Goal: Task Accomplishment & Management: Complete application form

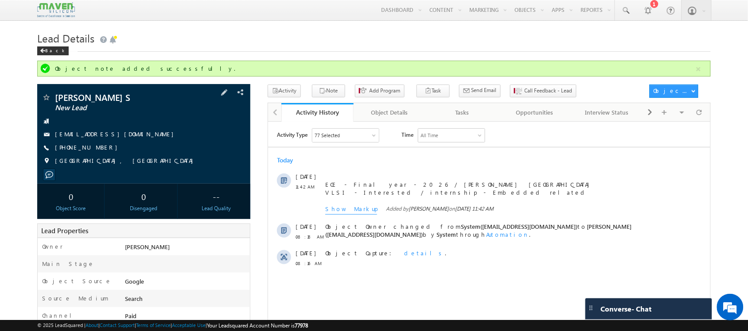
click at [89, 149] on span "+91-9345627989" at bounding box center [88, 148] width 67 height 9
click at [83, 145] on span "+91-9345627989" at bounding box center [88, 148] width 67 height 9
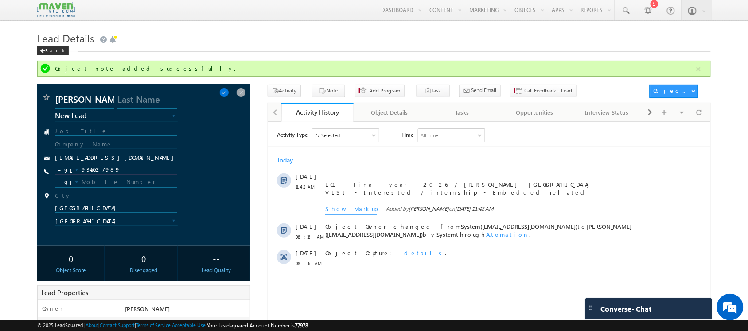
click at [100, 168] on input "9345627989" at bounding box center [116, 170] width 122 height 11
click at [89, 160] on input "urskapil298@gmail.com" at bounding box center [116, 158] width 122 height 8
click at [89, 160] on input "[EMAIL_ADDRESS][DOMAIN_NAME]" at bounding box center [116, 158] width 122 height 8
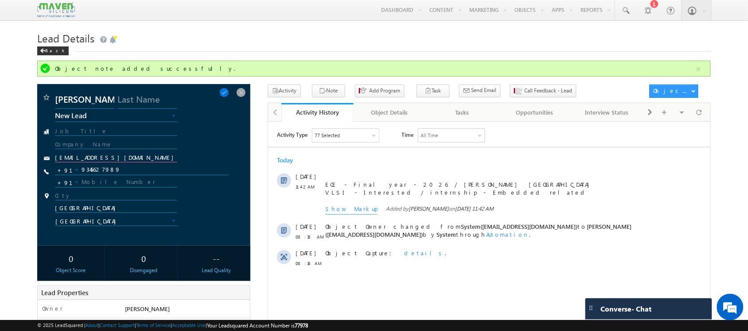
click at [89, 160] on input "[EMAIL_ADDRESS][DOMAIN_NAME]" at bounding box center [116, 158] width 122 height 8
click at [89, 160] on input "urskapil298@gmail.com" at bounding box center [116, 158] width 122 height 8
click at [696, 111] on div at bounding box center [698, 113] width 17 height 16
click at [229, 95] on span at bounding box center [224, 93] width 10 height 10
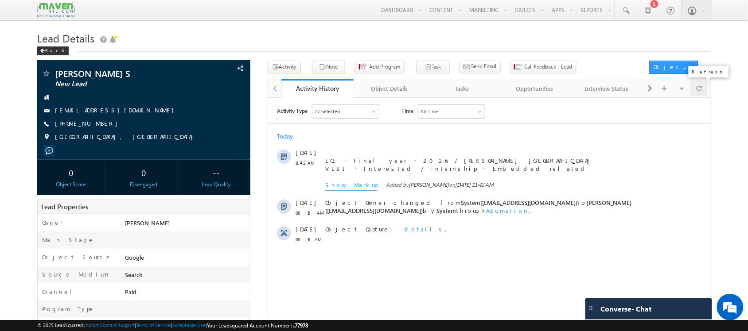
click at [703, 85] on div at bounding box center [698, 89] width 17 height 16
click at [525, 64] on span "Call Feedback - Lead" at bounding box center [549, 67] width 48 height 8
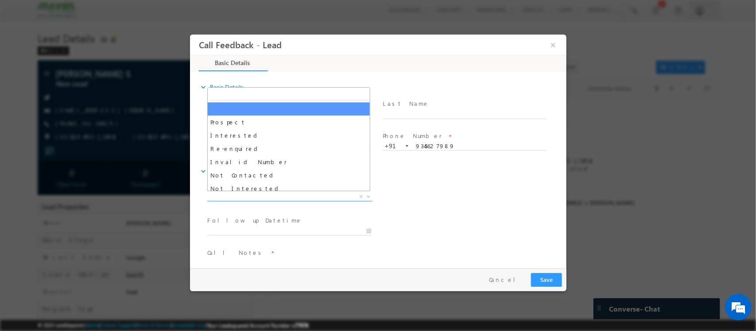
click at [304, 194] on span "X" at bounding box center [289, 197] width 165 height 9
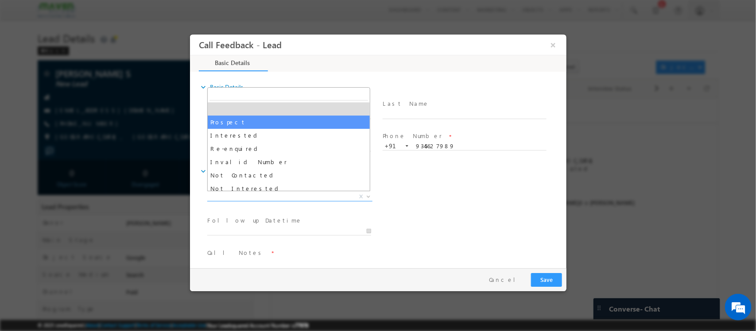
select select "Prospect"
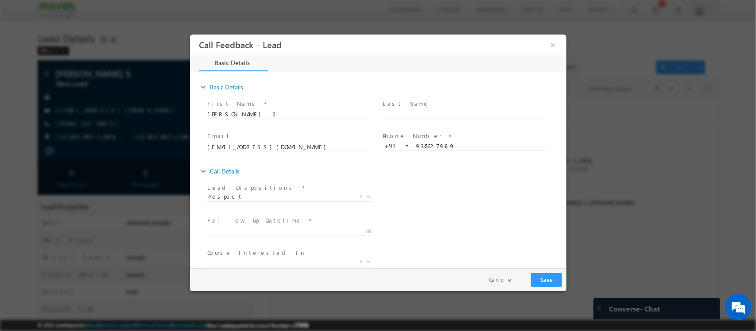
scroll to position [47, 0]
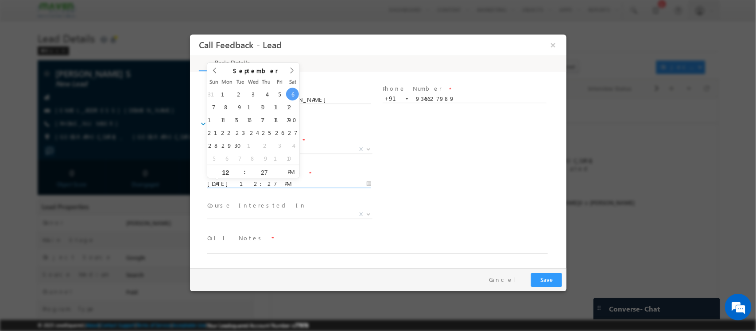
click at [263, 183] on input "06/09/2025 12:27 PM" at bounding box center [289, 184] width 164 height 9
type input "08/09/2025 12:28 PM"
type input "28"
click at [278, 171] on span at bounding box center [279, 168] width 6 height 7
type input "08/09/2025 12:29 PM"
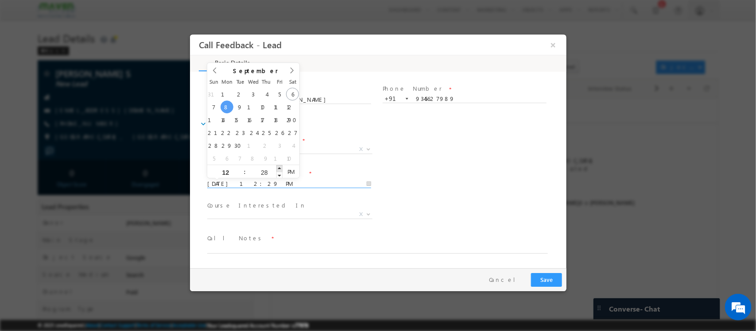
type input "29"
click at [278, 171] on span at bounding box center [279, 168] width 6 height 7
type input "08/09/2025 12:30 PM"
type input "30"
click at [278, 171] on span at bounding box center [279, 168] width 6 height 7
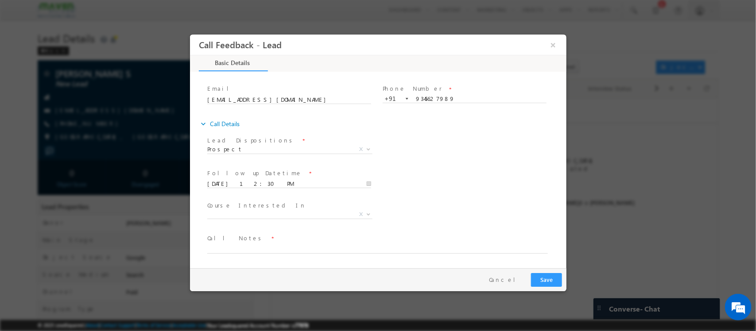
click at [292, 205] on span "Course Interested In *" at bounding box center [288, 206] width 163 height 10
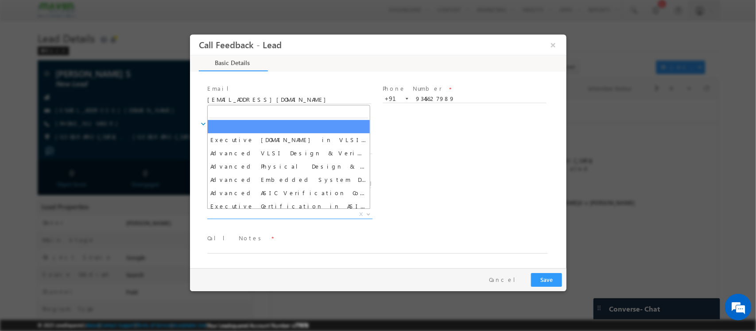
click at [292, 212] on span "X" at bounding box center [289, 214] width 165 height 9
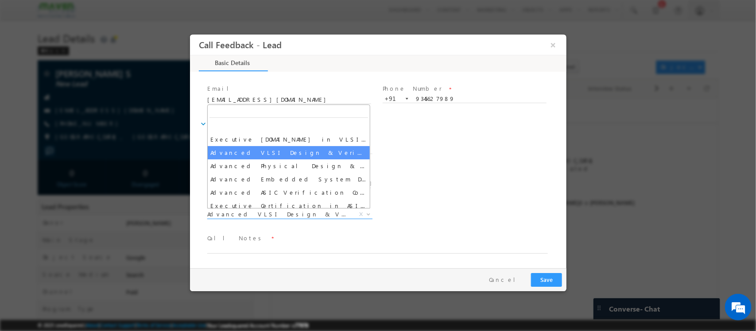
click at [308, 217] on span "Advanced VLSI Design & Verification Course" at bounding box center [279, 214] width 144 height 8
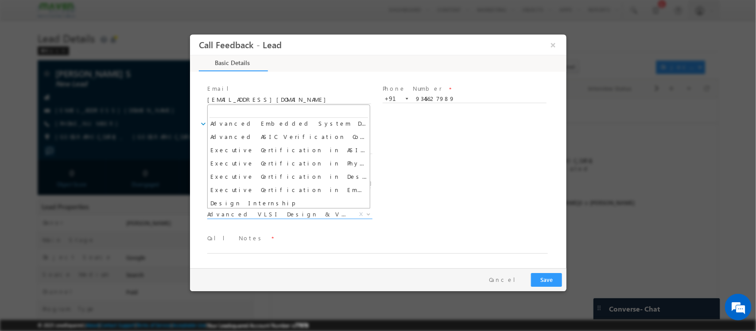
scroll to position [56, 0]
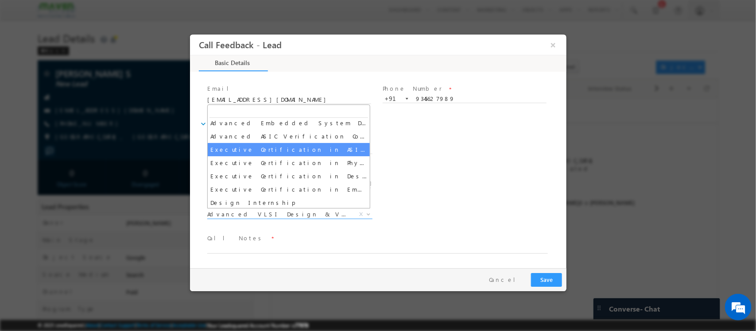
select select "Executive Certification in ASIC Verification"
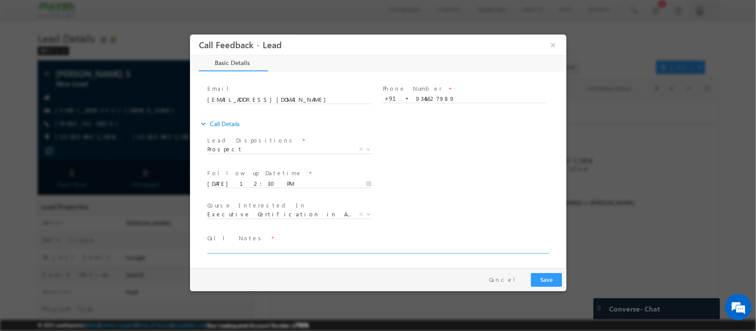
click at [275, 247] on textarea at bounding box center [377, 249] width 341 height 10
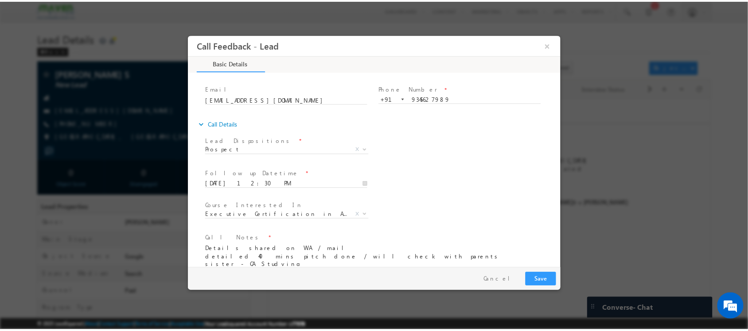
scroll to position [70, 0]
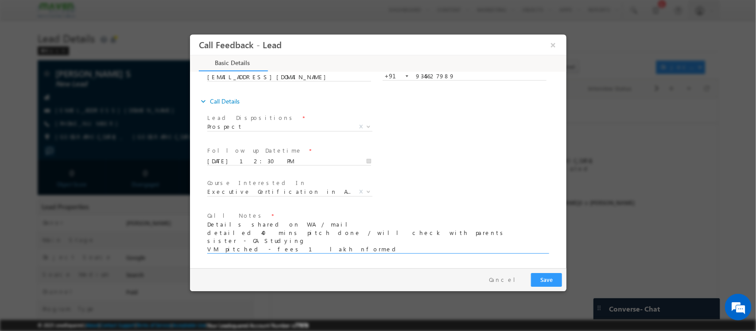
click at [269, 250] on textarea "Details shared on WA / mail detailed 40 mins pitch done / will check with paren…" at bounding box center [377, 237] width 341 height 33
type textarea "Details shared on WA / mail detailed 40 mins pitch done / will check with paren…"
click at [551, 280] on button "Save" at bounding box center [546, 280] width 31 height 14
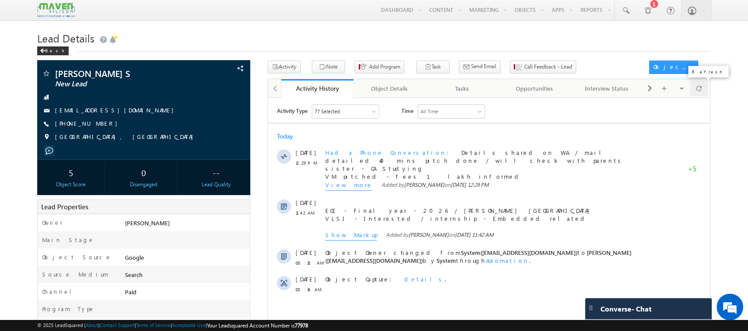
click at [695, 91] on div at bounding box center [698, 89] width 17 height 16
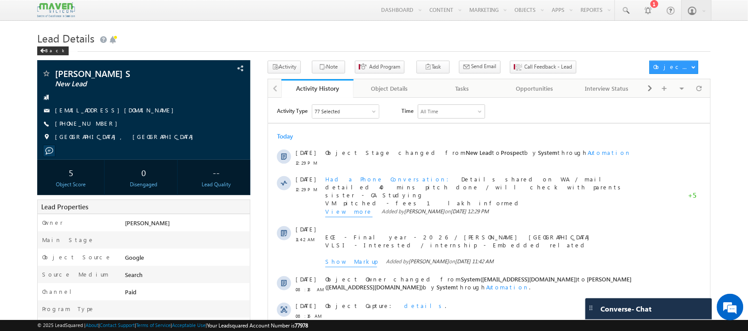
scroll to position [0, 0]
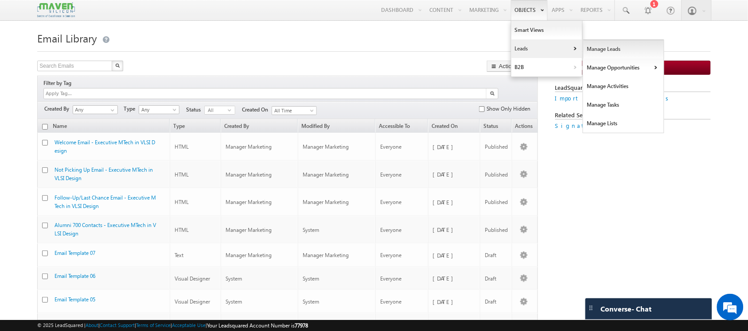
click at [595, 51] on link "Manage Leads" at bounding box center [623, 49] width 81 height 19
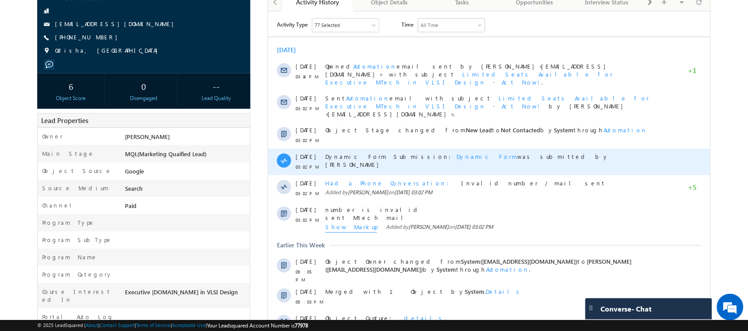
scroll to position [87, 0]
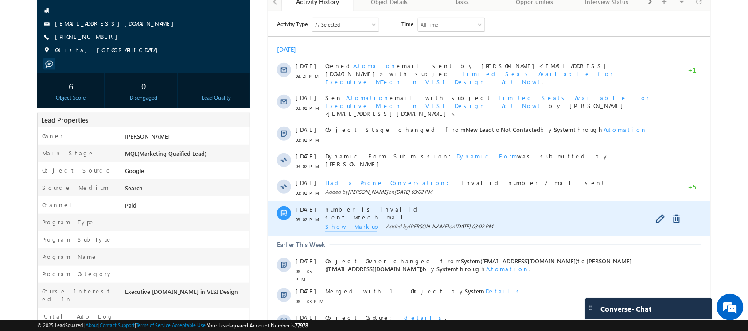
click at [352, 222] on span "Show Markup" at bounding box center [351, 227] width 52 height 10
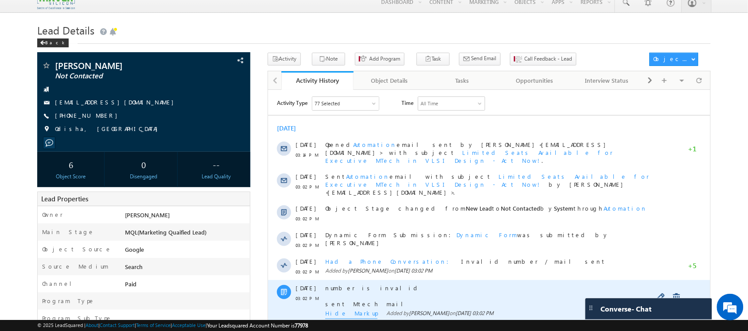
scroll to position [0, 0]
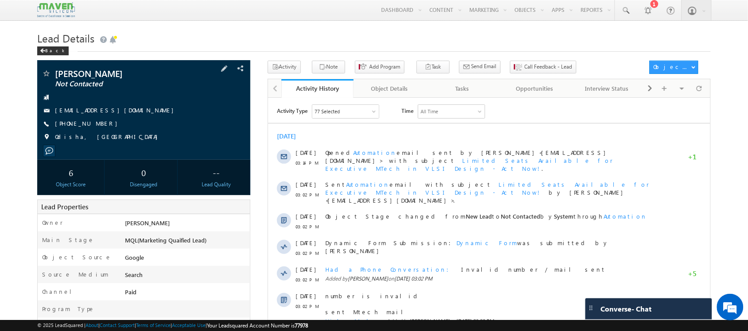
click at [86, 126] on span "+91-8422605042" at bounding box center [88, 124] width 67 height 9
click at [81, 122] on span "+91-8422605042" at bounding box center [88, 124] width 67 height 9
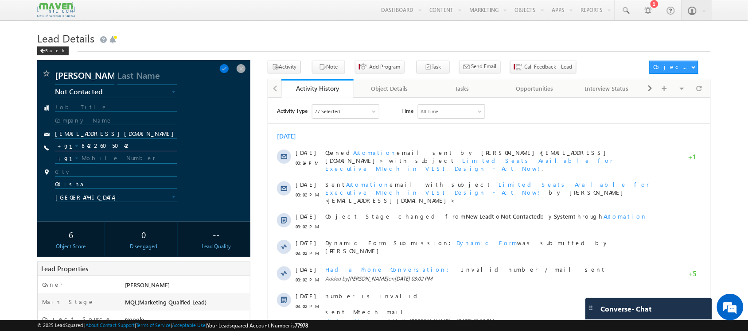
click at [105, 152] on input "8422605042" at bounding box center [116, 146] width 122 height 11
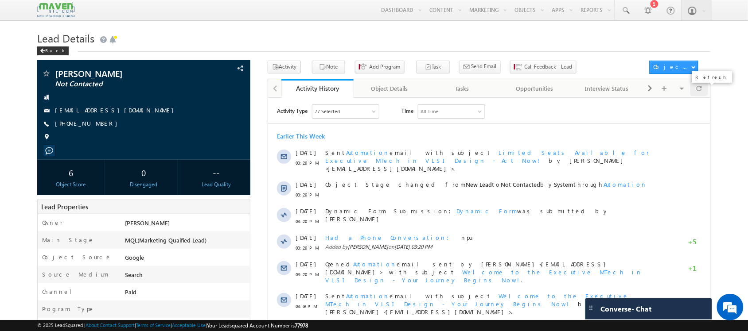
click at [696, 92] on div at bounding box center [698, 89] width 17 height 16
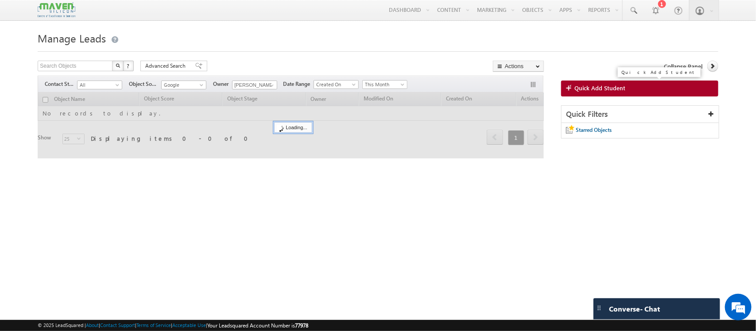
click at [587, 85] on span "Quick Add Student" at bounding box center [600, 88] width 51 height 8
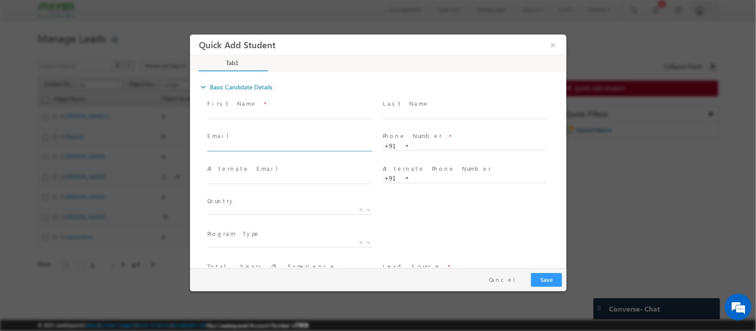
click at [327, 147] on input "text" at bounding box center [289, 147] width 164 height 9
type input "pra18.PK@gmail.com"
click at [261, 110] on input "text" at bounding box center [289, 114] width 164 height 9
paste input "[PERSON_NAME]"
type input "[PERSON_NAME]"
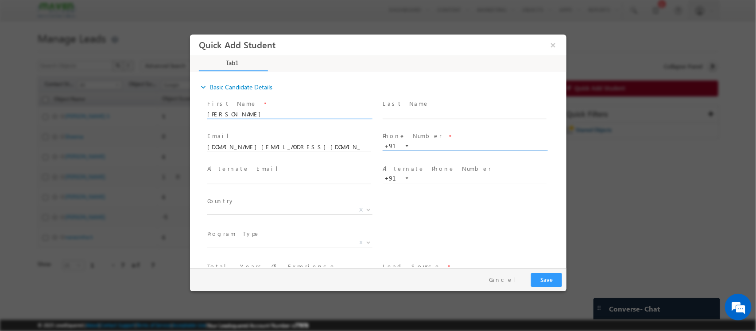
click at [413, 147] on input "text" at bounding box center [464, 146] width 164 height 9
paste input "9757096899"
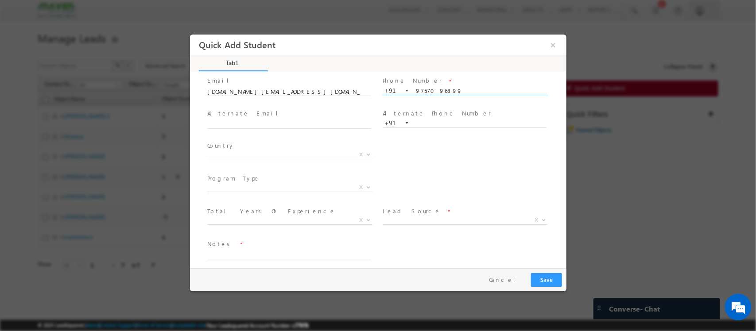
scroll to position [61, 0]
type input "9757096899"
click at [290, 213] on span "X" at bounding box center [289, 214] width 165 height 9
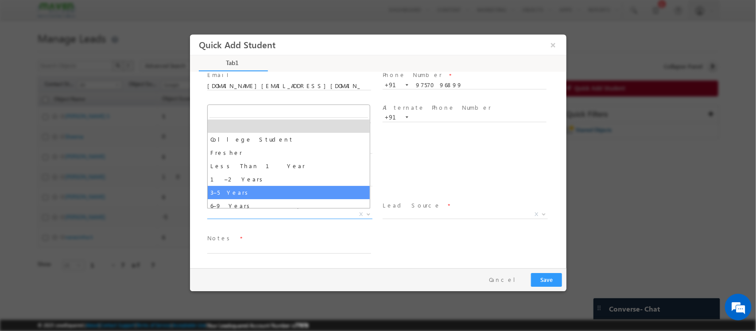
select select "3–5 Years"
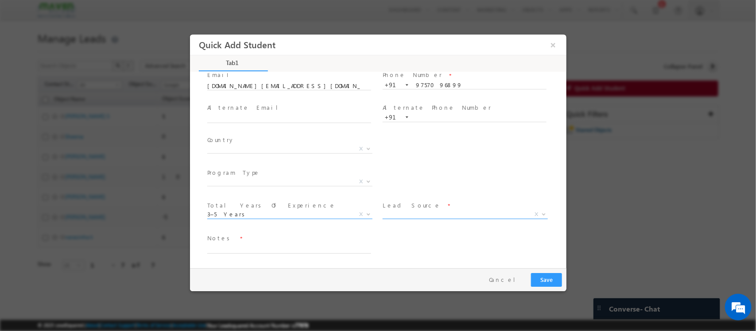
click at [416, 219] on span "X" at bounding box center [464, 216] width 165 height 9
click at [418, 210] on span "X" at bounding box center [464, 214] width 165 height 9
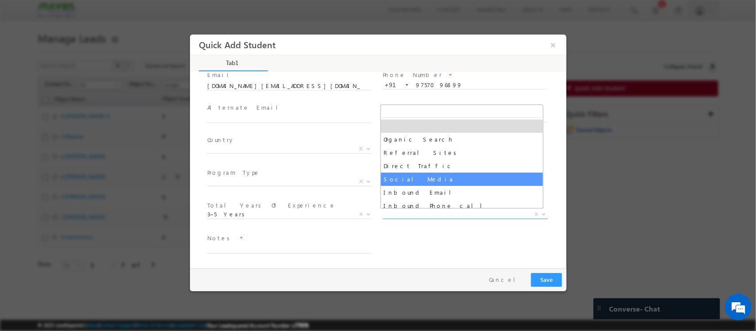
scroll to position [55, 0]
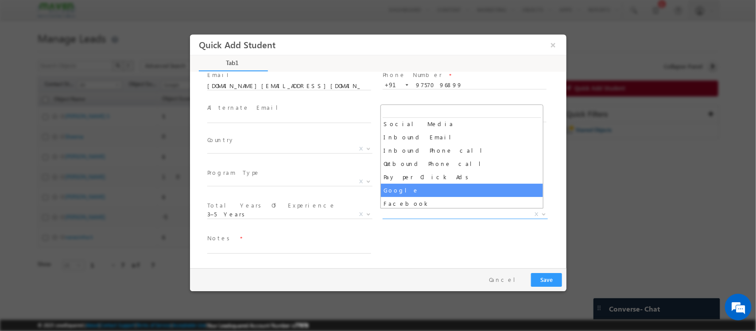
select select "Google"
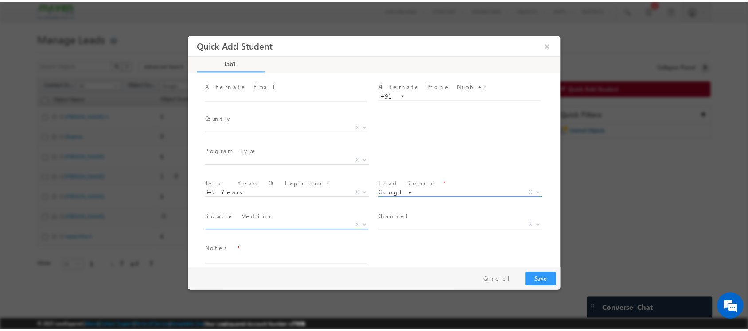
scroll to position [93, 0]
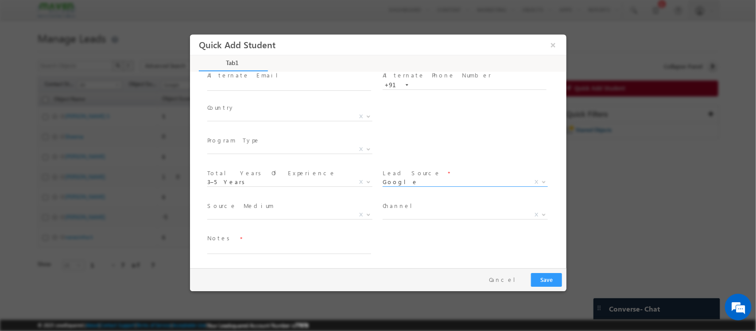
click at [427, 218] on span "Paid Organic Reference College Connect X" at bounding box center [468, 216] width 172 height 11
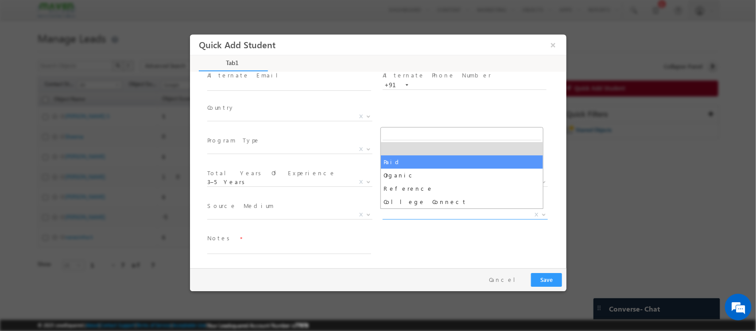
select select "Paid"
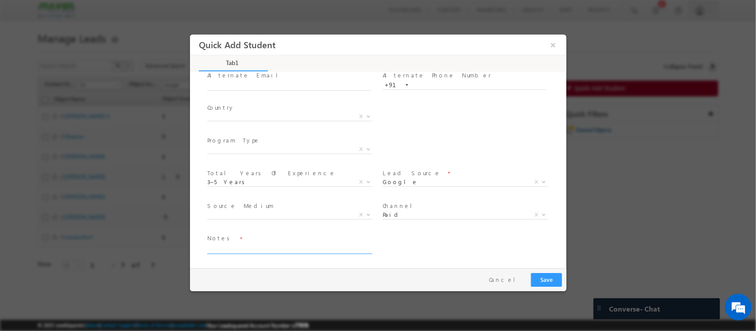
click at [290, 252] on textarea at bounding box center [289, 249] width 164 height 10
click at [290, 252] on textarea "M" at bounding box center [289, 249] width 164 height 10
type textarea "Mtech CSE passout"
click at [552, 278] on button "Save" at bounding box center [546, 280] width 31 height 14
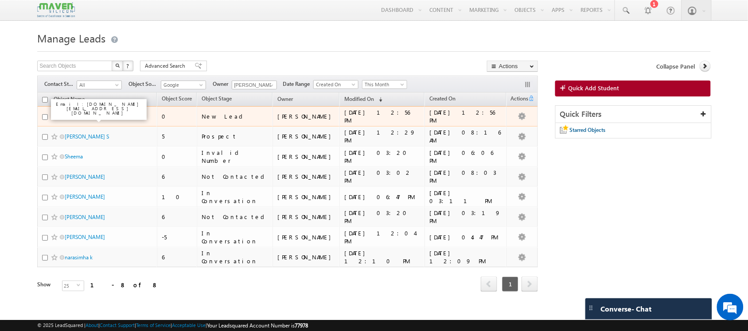
click at [89, 116] on link "[PERSON_NAME]" at bounding box center [85, 116] width 40 height 7
click at [92, 119] on link "[PERSON_NAME]" at bounding box center [85, 116] width 40 height 7
